Goal: Register for event/course

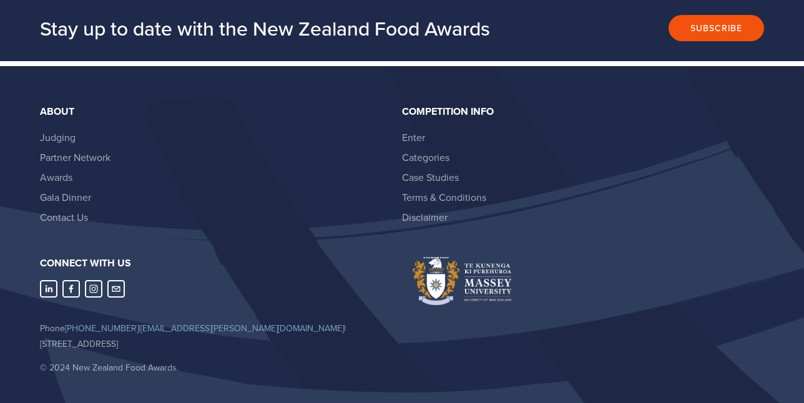
scroll to position [1773, 0]
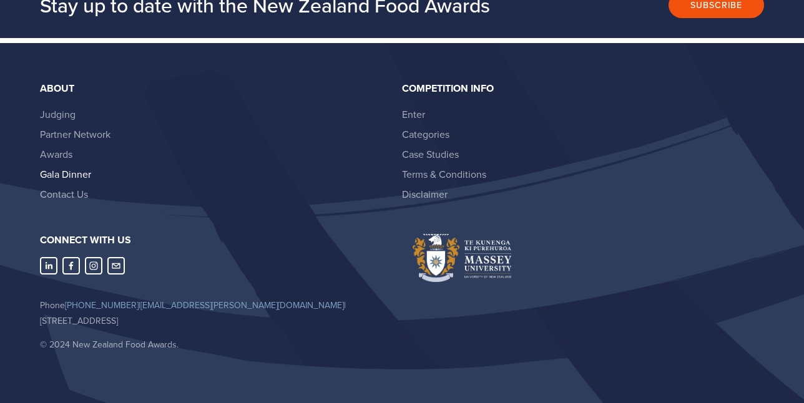
click at [69, 175] on link "Gala Dinner" at bounding box center [65, 174] width 51 height 14
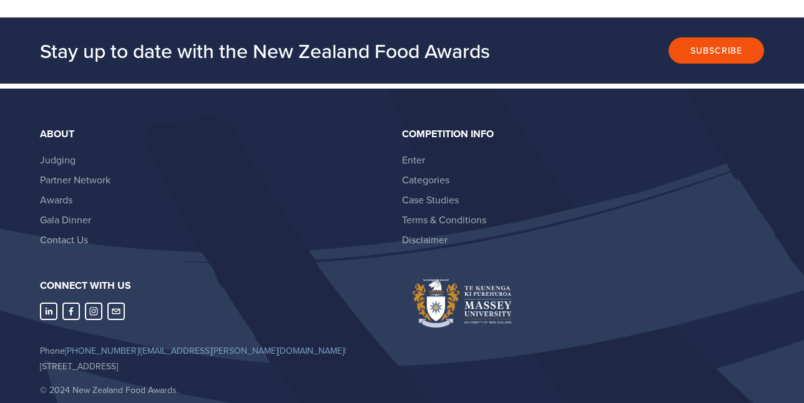
scroll to position [1728, 0]
click at [62, 202] on link "Awards" at bounding box center [56, 199] width 32 height 14
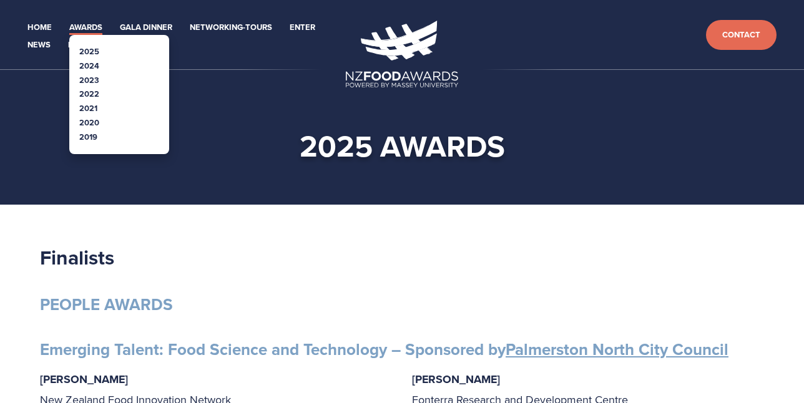
click at [84, 26] on link "Awards" at bounding box center [85, 28] width 33 height 14
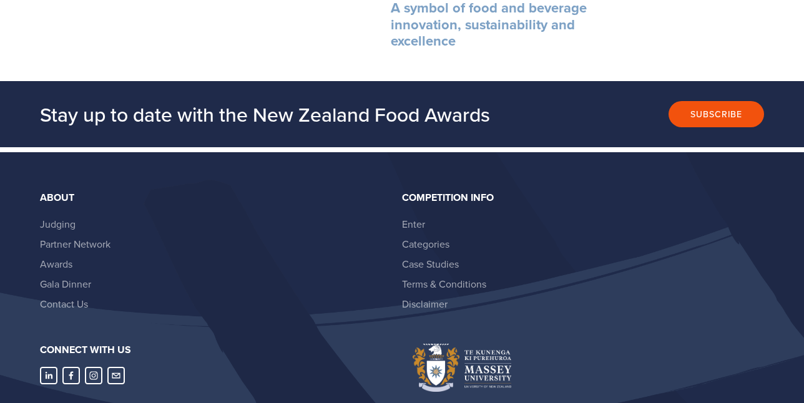
scroll to position [2514, 0]
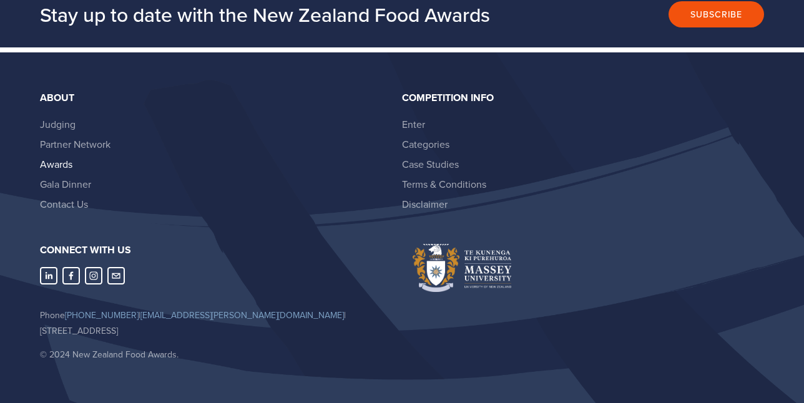
click at [65, 157] on link "Awards" at bounding box center [56, 164] width 32 height 14
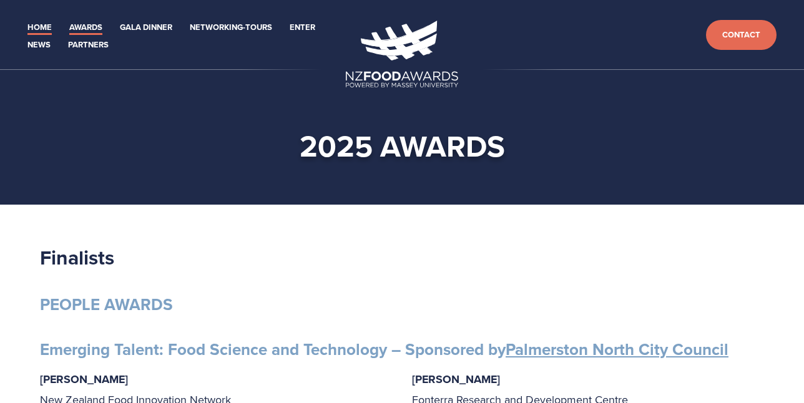
click at [41, 24] on link "Home" at bounding box center [39, 28] width 24 height 14
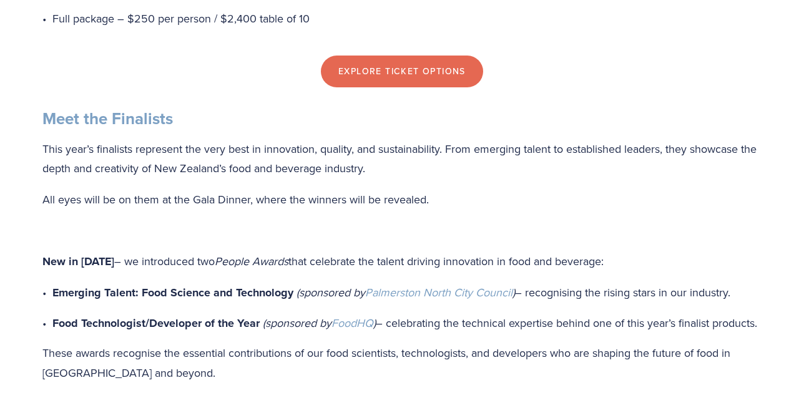
scroll to position [1068, 0]
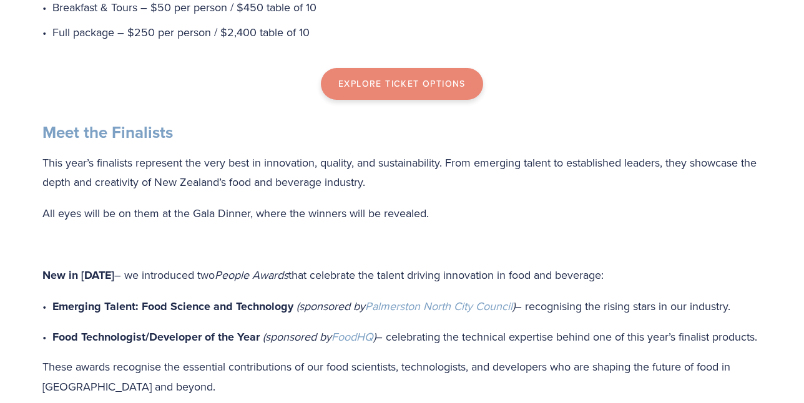
click at [374, 100] on link "Explore Ticket Options" at bounding box center [402, 84] width 162 height 32
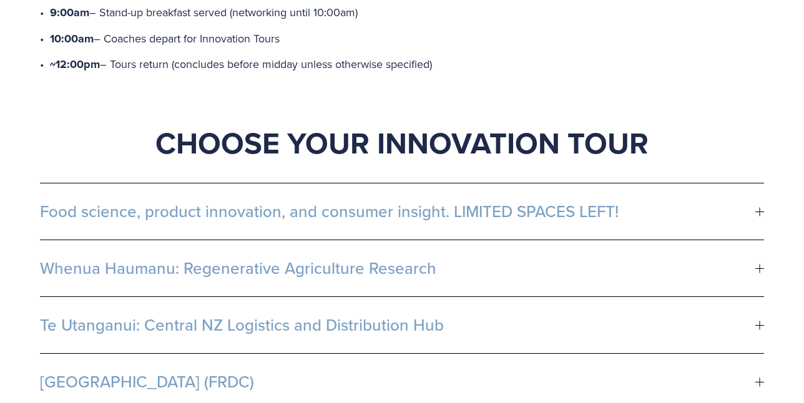
scroll to position [688, 0]
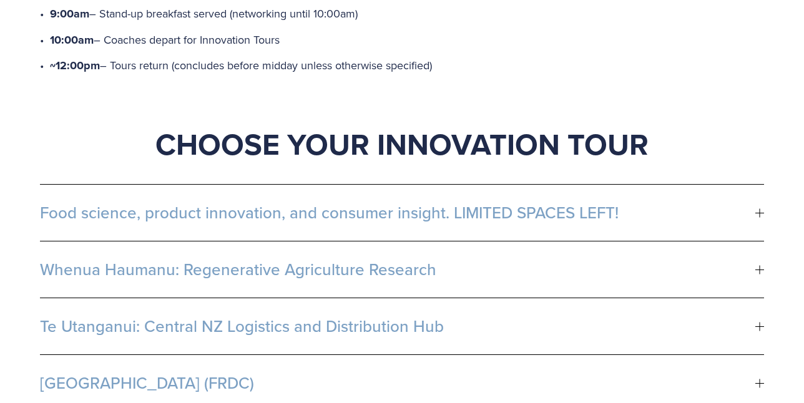
click at [756, 208] on div at bounding box center [759, 212] width 9 height 9
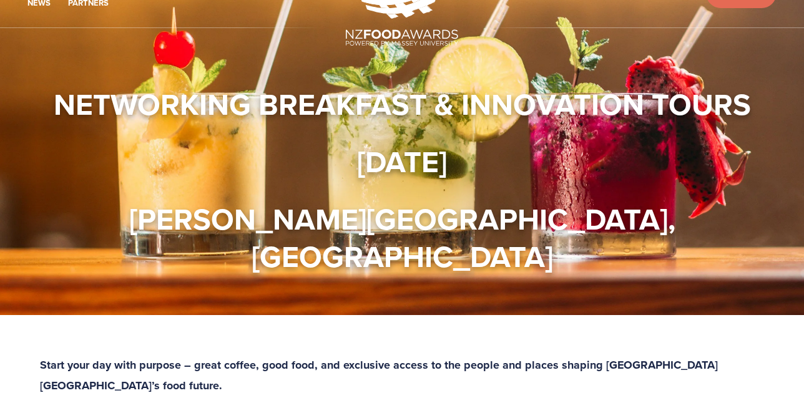
scroll to position [0, 0]
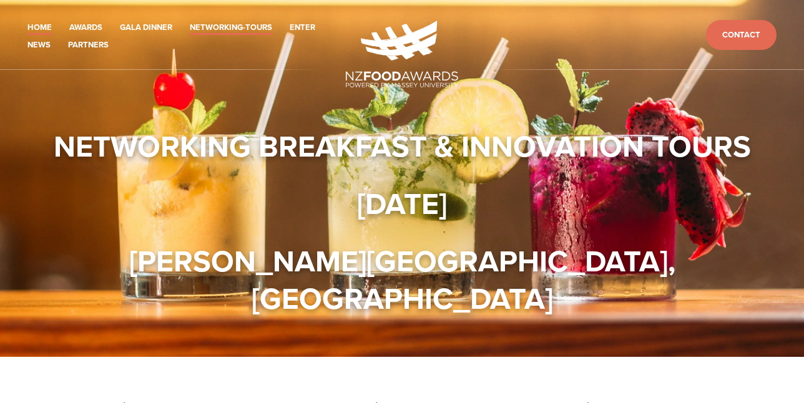
click at [44, 27] on link "Home" at bounding box center [39, 28] width 24 height 14
